Goal: Transaction & Acquisition: Purchase product/service

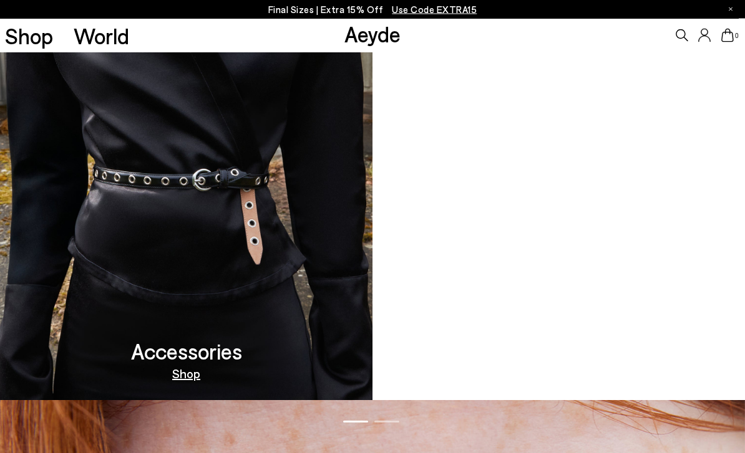
scroll to position [1156, 0]
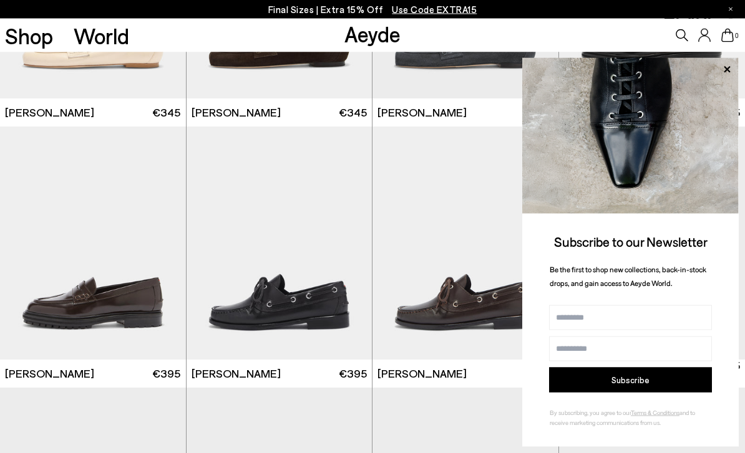
scroll to position [950, 0]
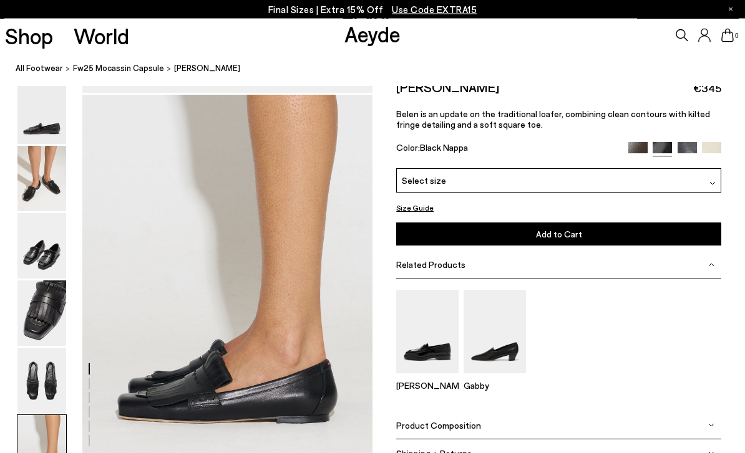
scroll to position [1930, 0]
